Goal: Check status: Check status

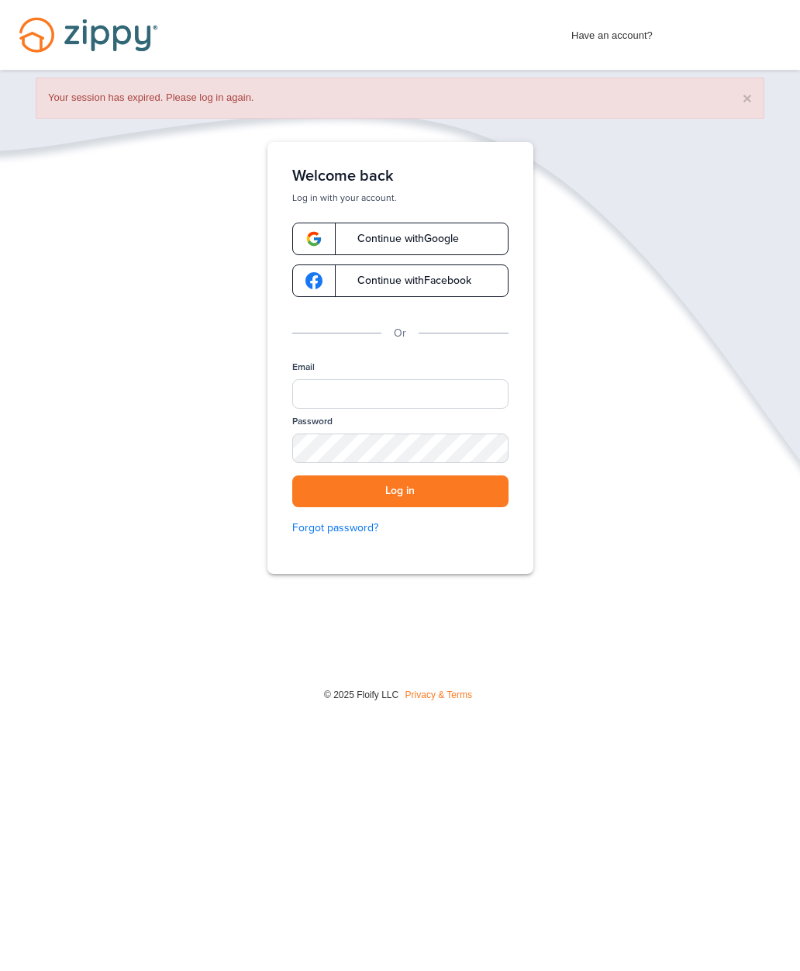
click at [474, 395] on input "Email" at bounding box center [400, 393] width 216 height 29
type input "**********"
click at [465, 491] on button "Log in" at bounding box center [400, 491] width 216 height 32
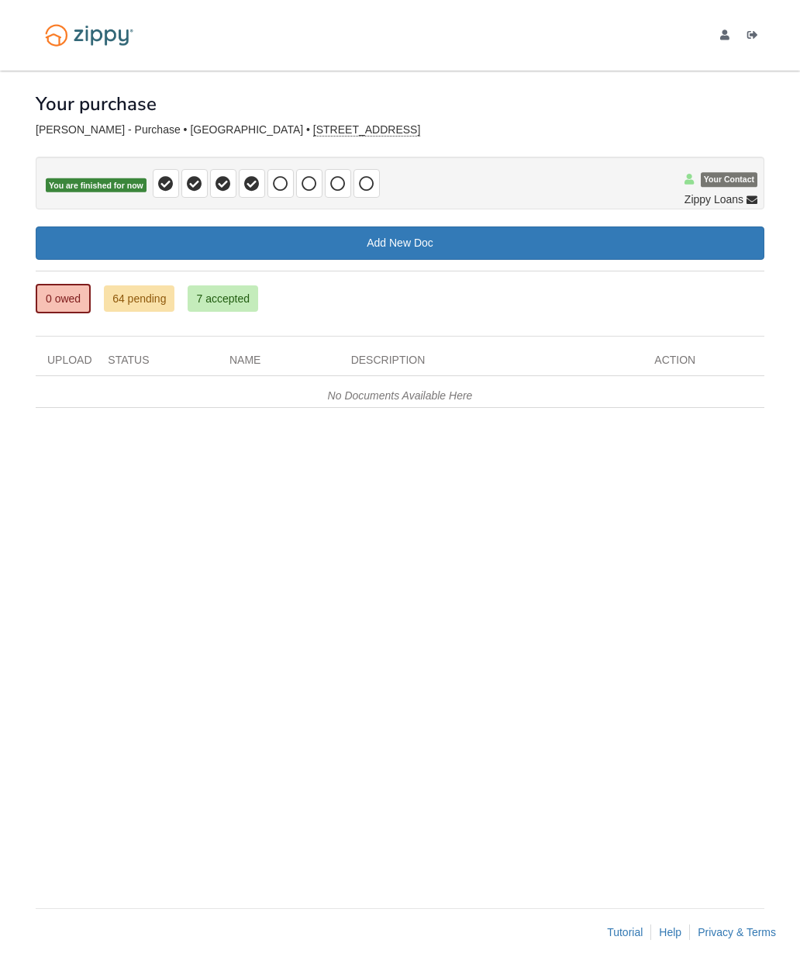
click at [239, 304] on link "7 accepted" at bounding box center [223, 298] width 71 height 26
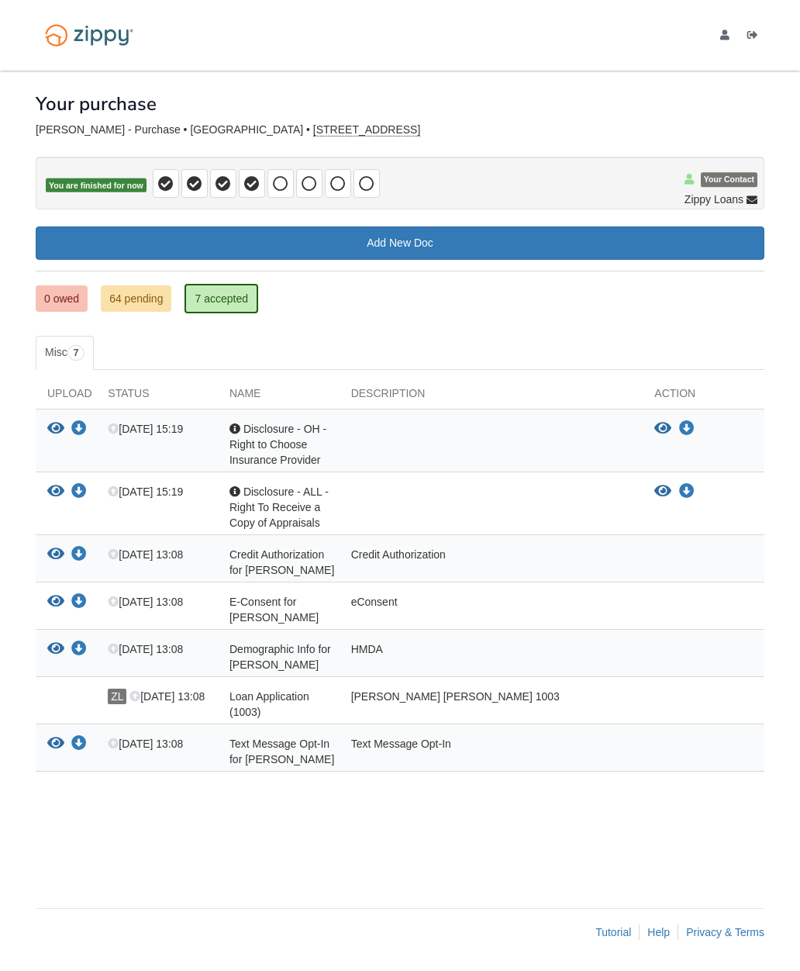
click at [303, 512] on div "Acknowledgement Disclosure - ALL - Right To Receive a Copy of Appraisals" at bounding box center [279, 507] width 122 height 47
click at [684, 488] on icon "Download Disclosure - ALL - Right To Receive a Copy of Appraisals" at bounding box center [687, 492] width 16 height 16
click at [74, 304] on link "0 owed" at bounding box center [62, 298] width 52 height 26
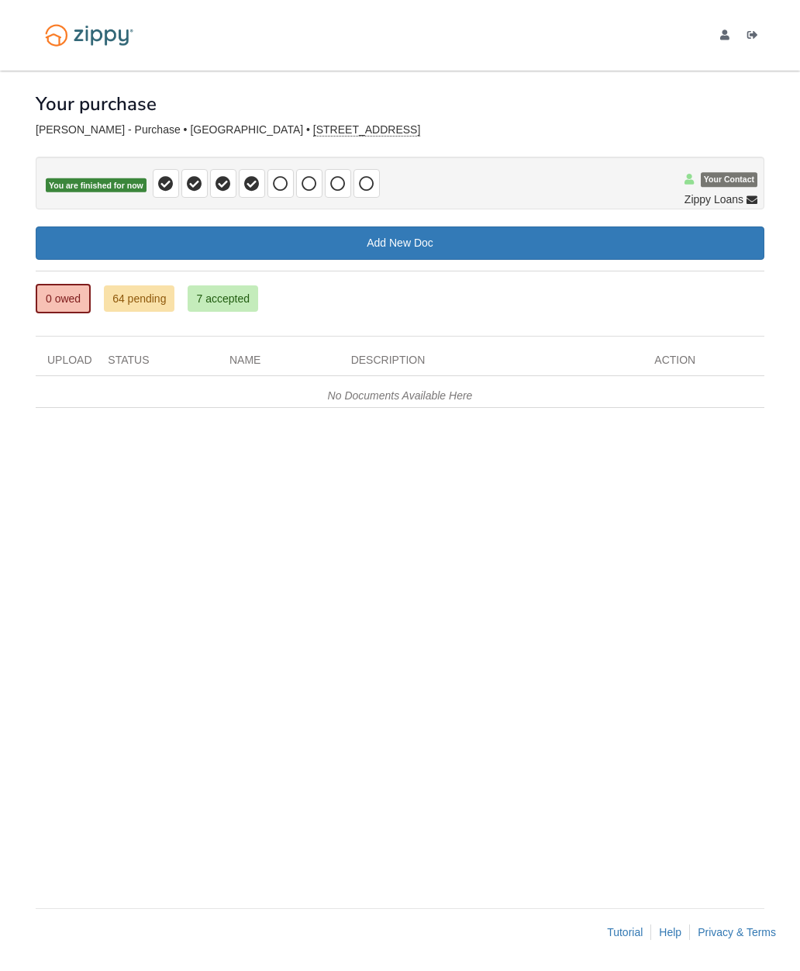
click at [152, 285] on link "64 pending" at bounding box center [139, 298] width 71 height 26
